Goal: Task Accomplishment & Management: Use online tool/utility

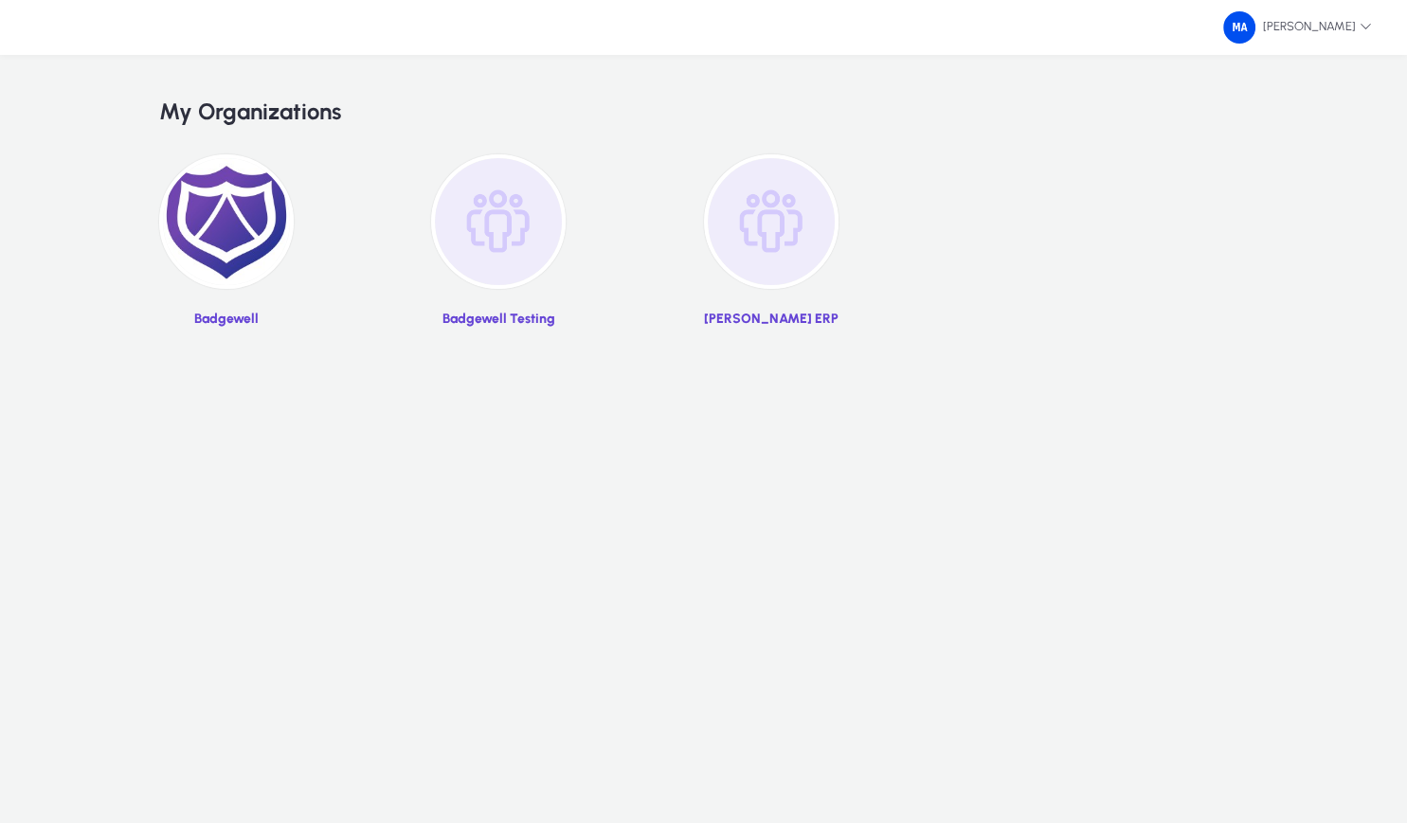
click at [227, 218] on img at bounding box center [226, 221] width 135 height 135
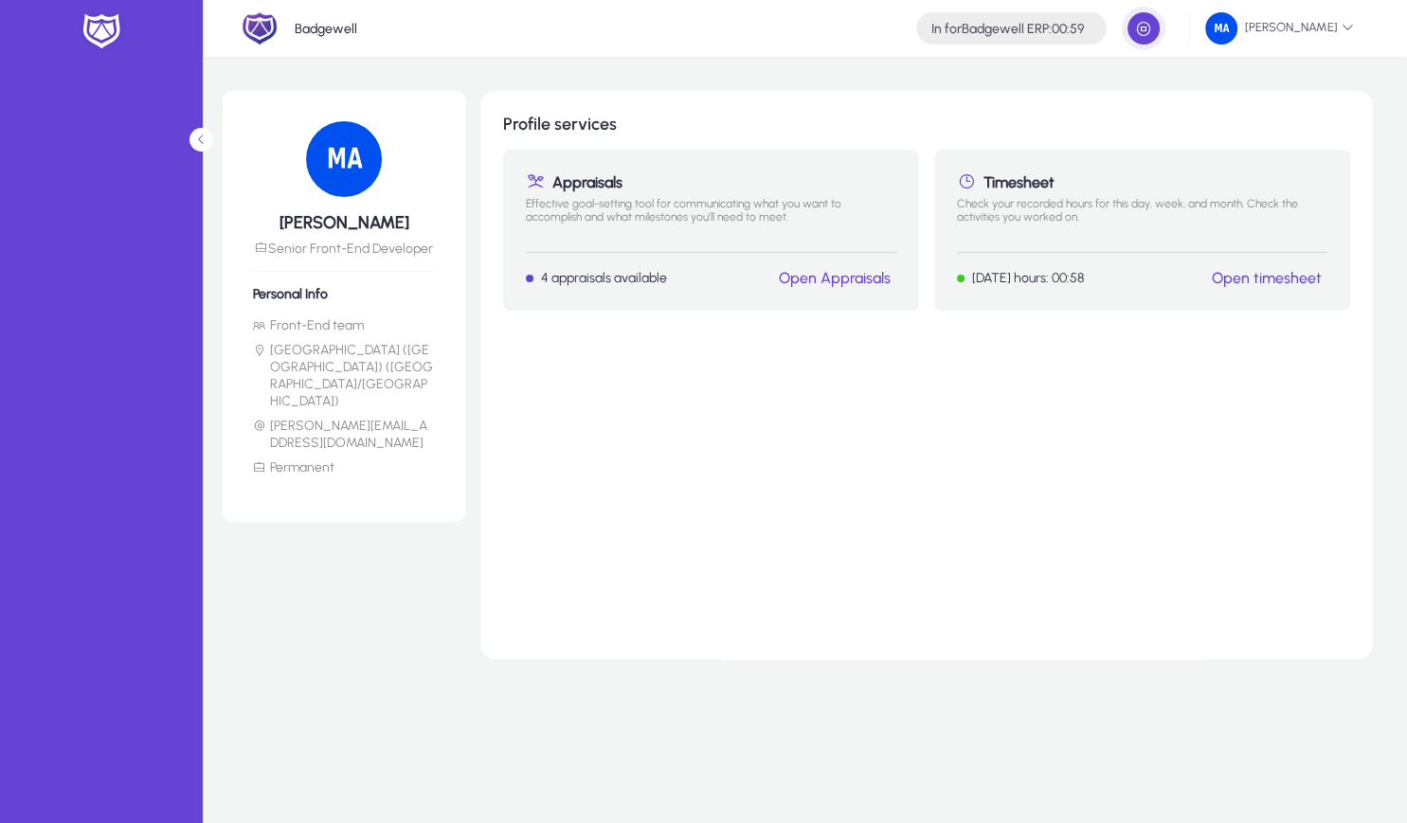
click at [1291, 280] on link "Open timesheet" at bounding box center [1267, 278] width 110 height 18
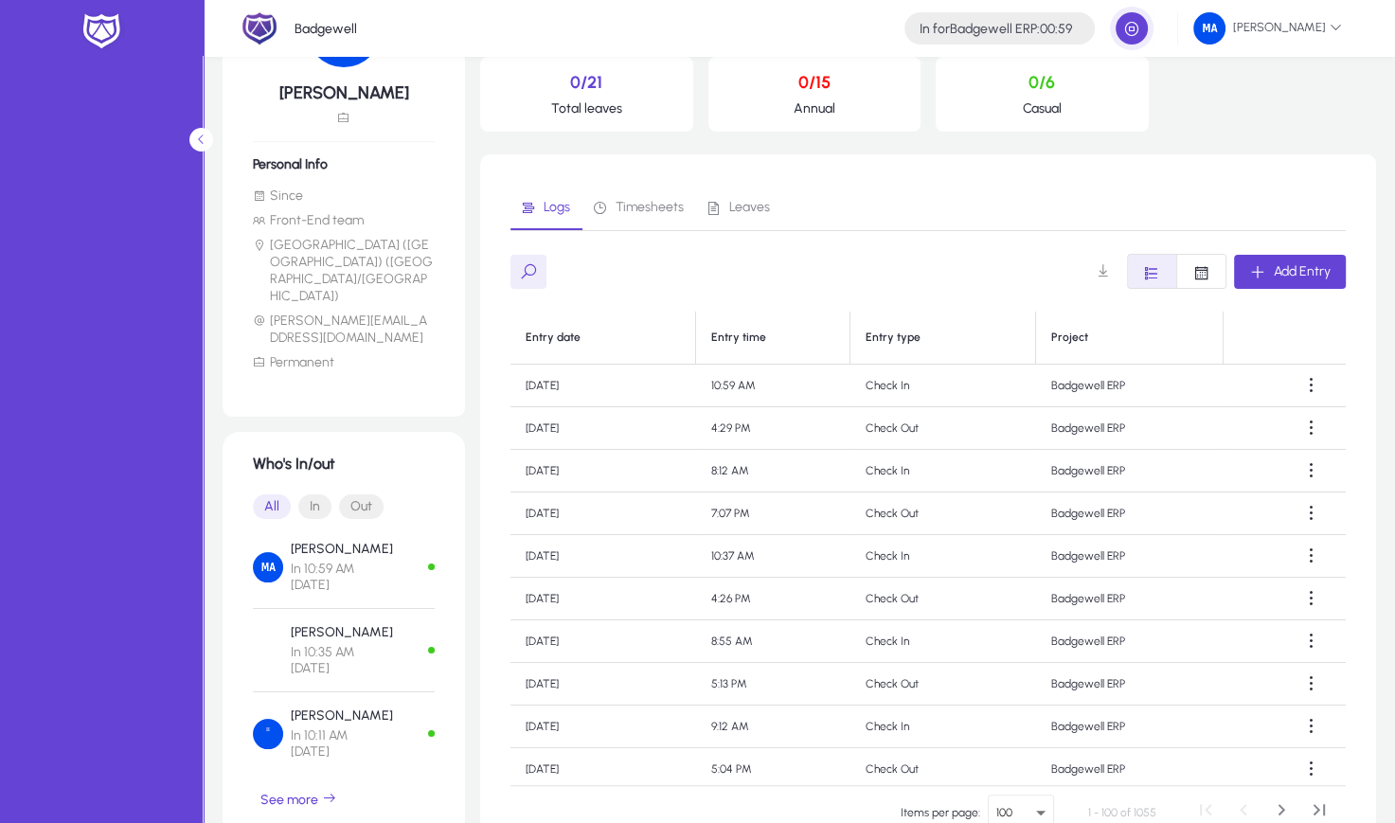
scroll to position [182, 0]
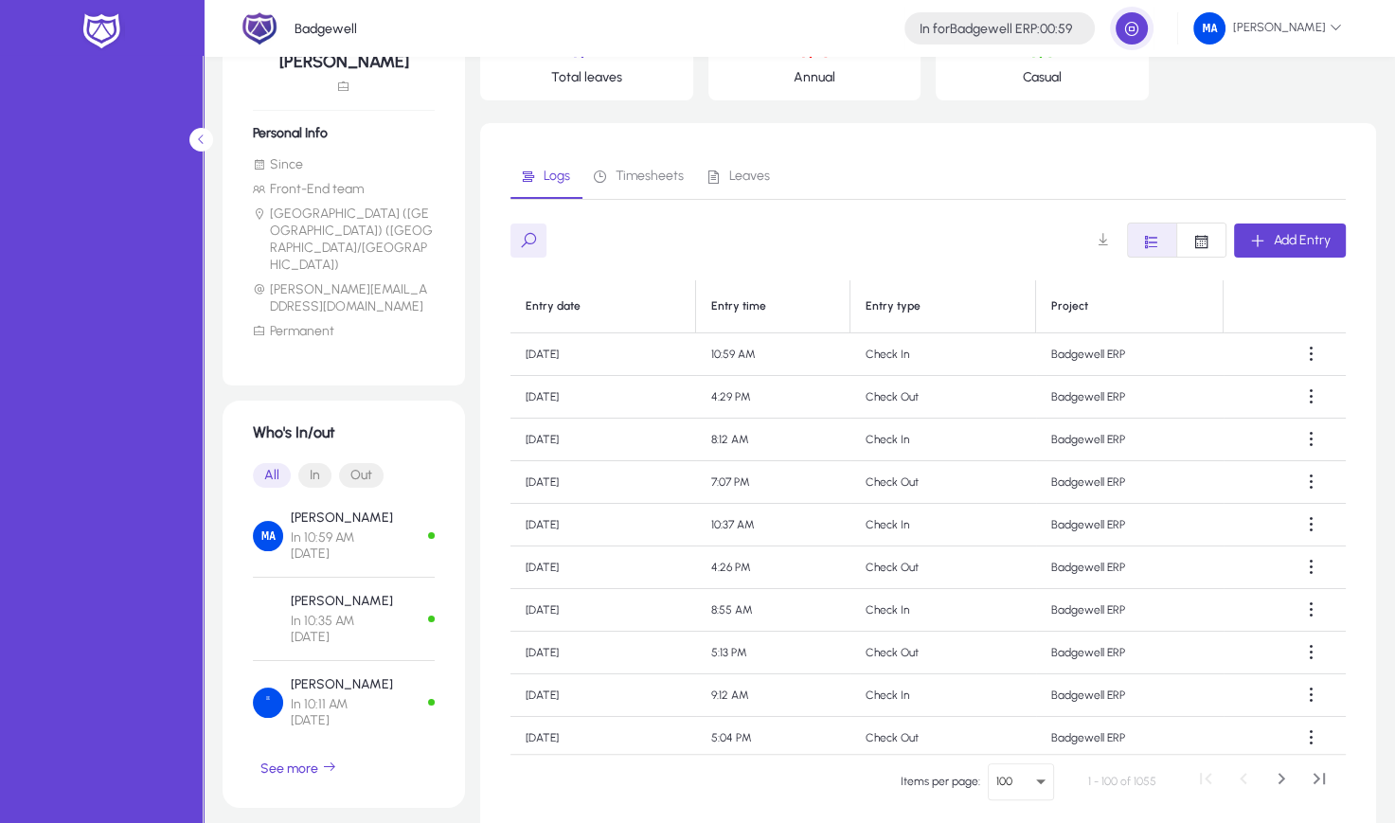
click at [315, 463] on span "In" at bounding box center [314, 475] width 33 height 25
click at [305, 760] on span "See more" at bounding box center [299, 768] width 77 height 17
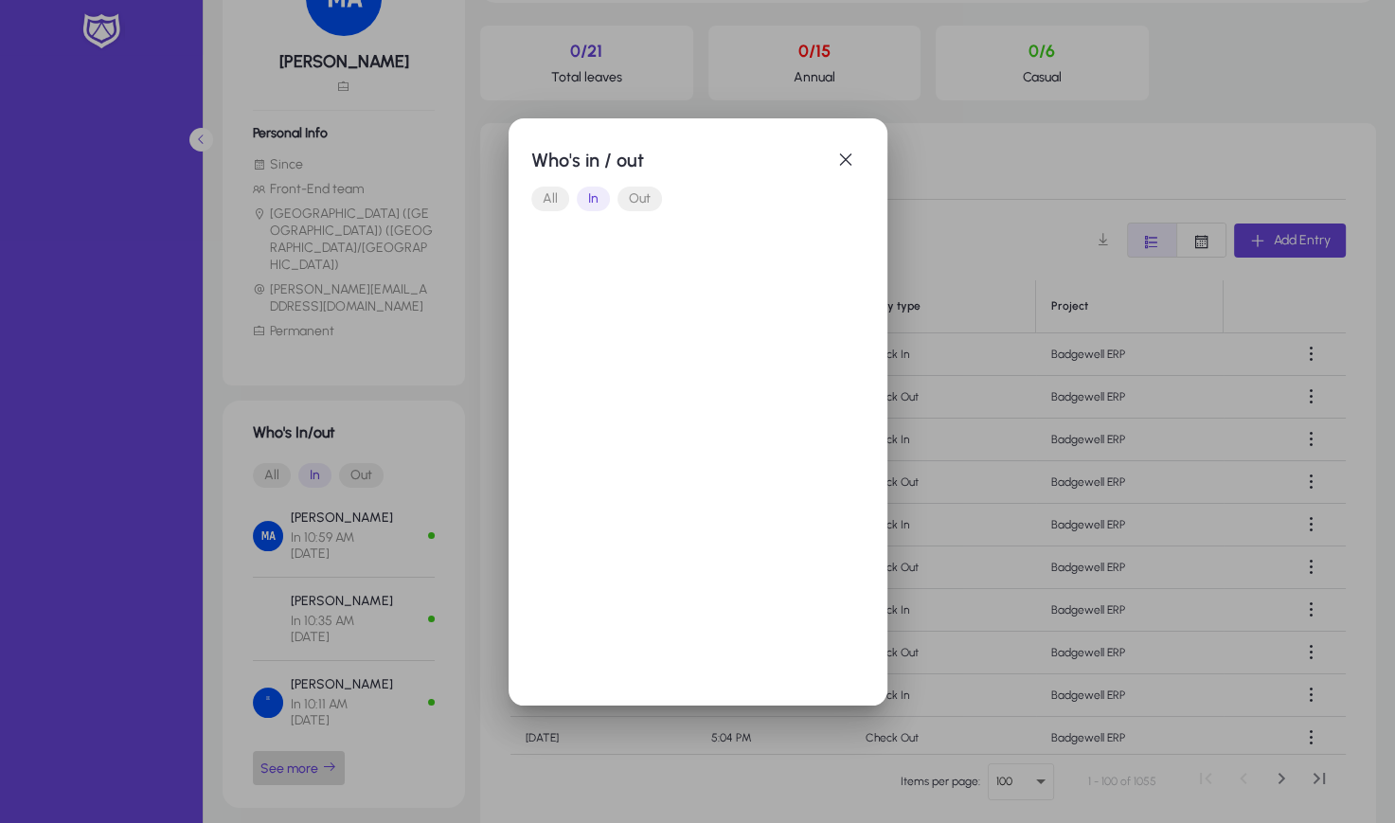
scroll to position [0, 0]
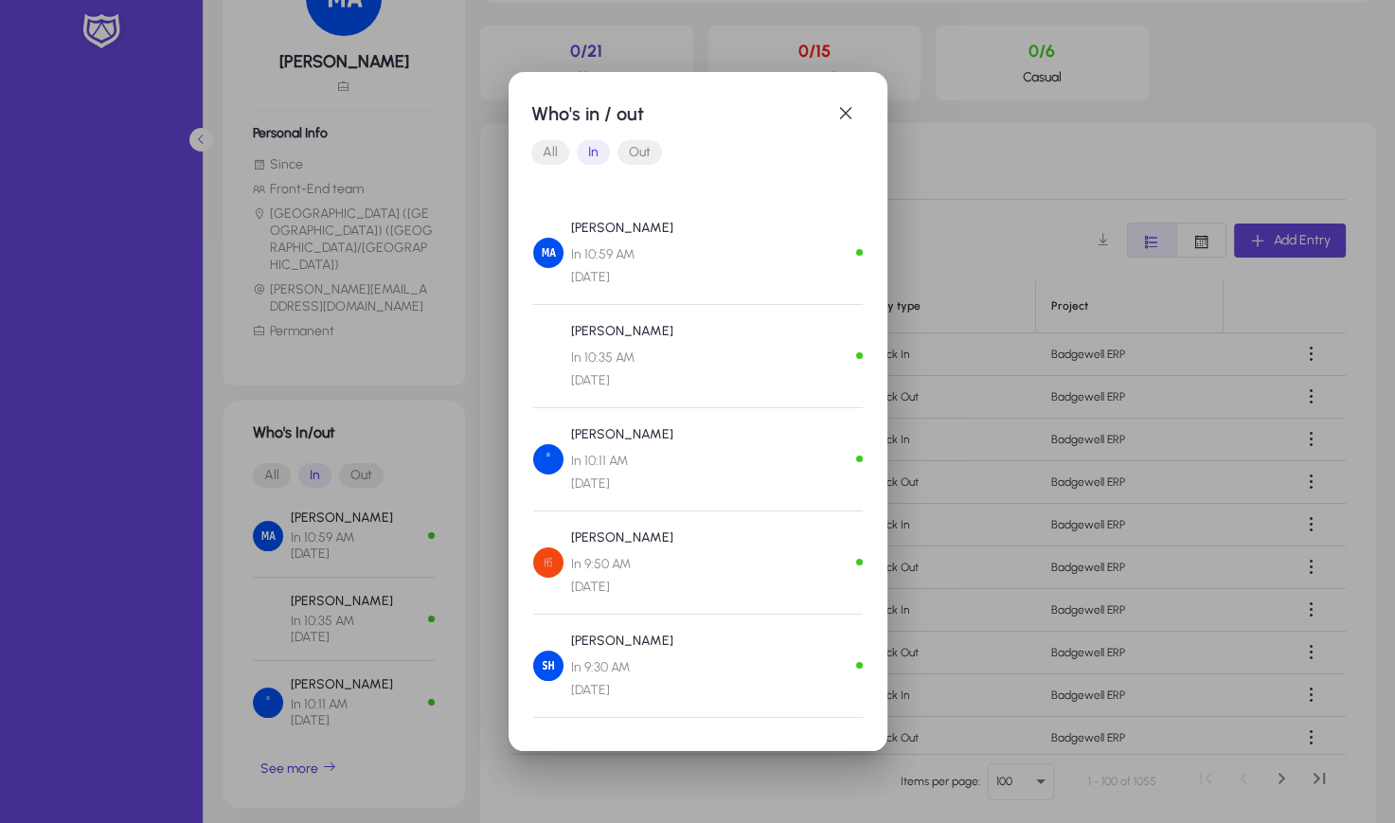
click at [399, 527] on div at bounding box center [697, 411] width 1395 height 823
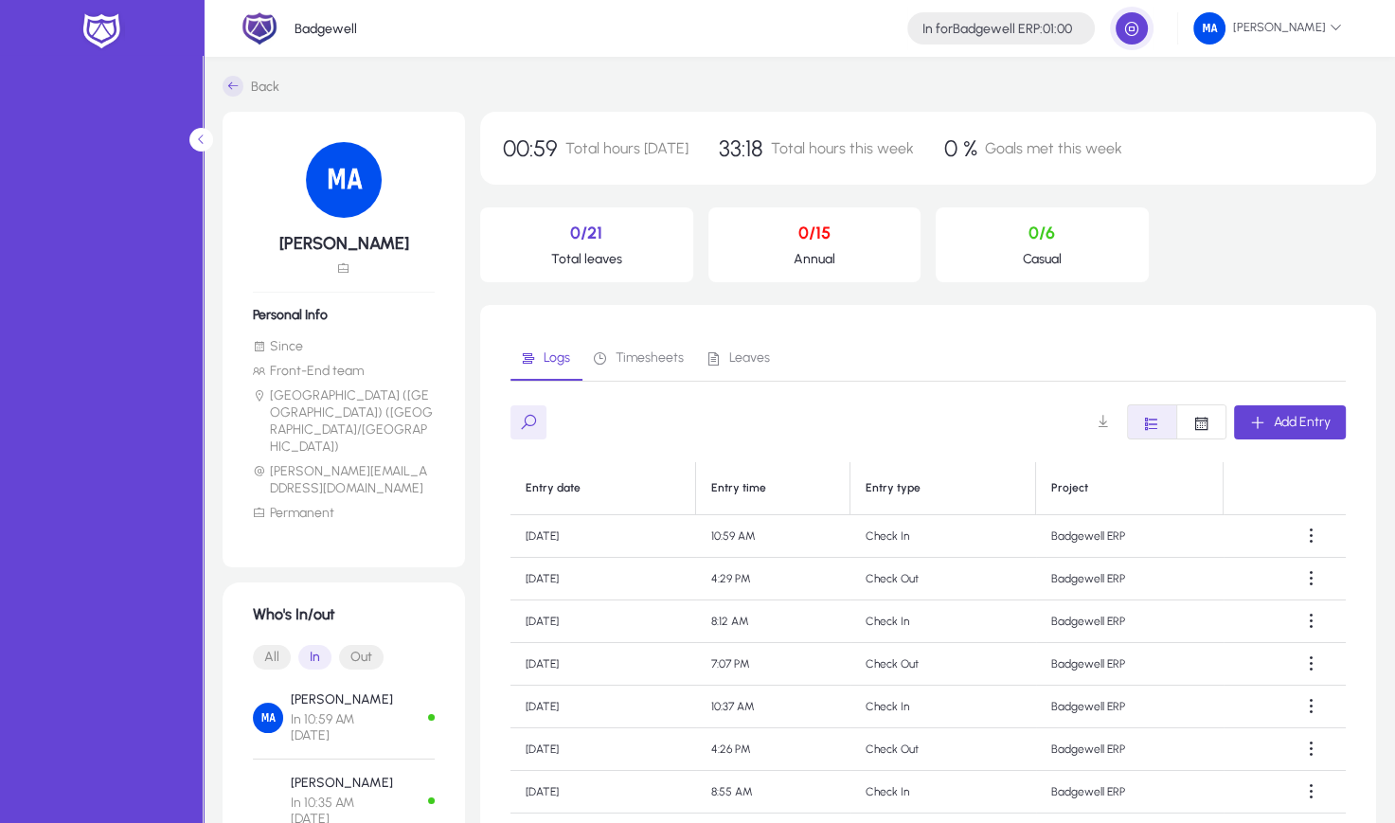
scroll to position [182, 0]
